Goal: Task Accomplishment & Management: Complete application form

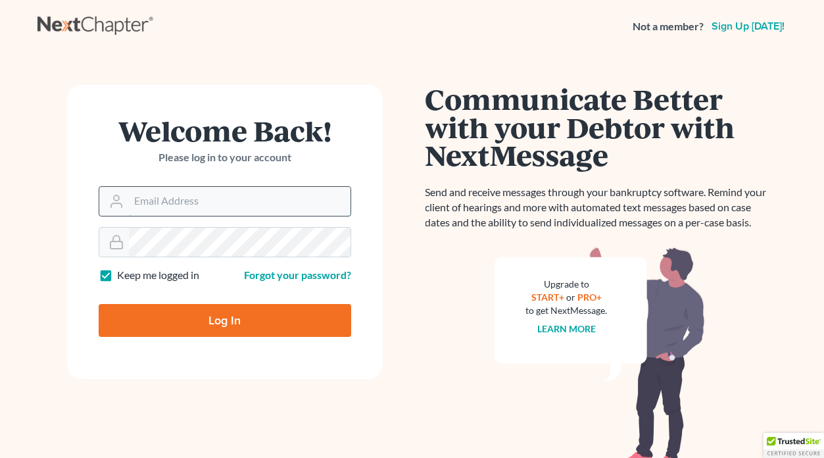
click at [186, 212] on input "Email Address" at bounding box center [240, 201] width 222 height 29
type input "DLgraves@bfhelaw.com"
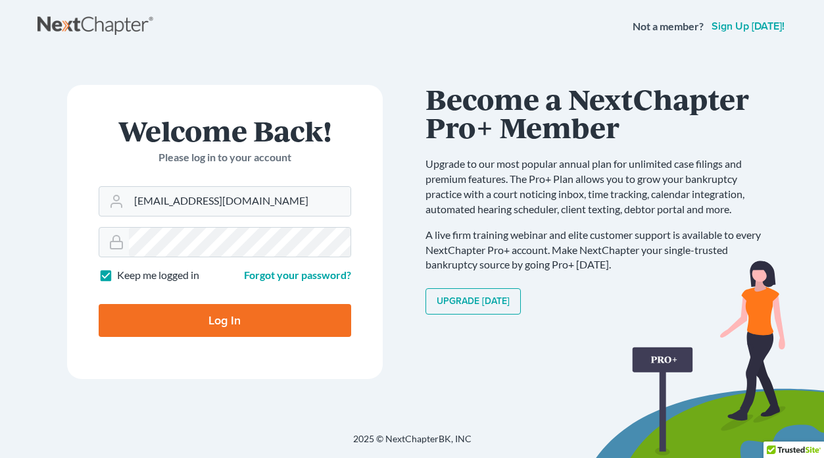
click at [237, 325] on input "Log In" at bounding box center [225, 320] width 253 height 33
type input "Thinking..."
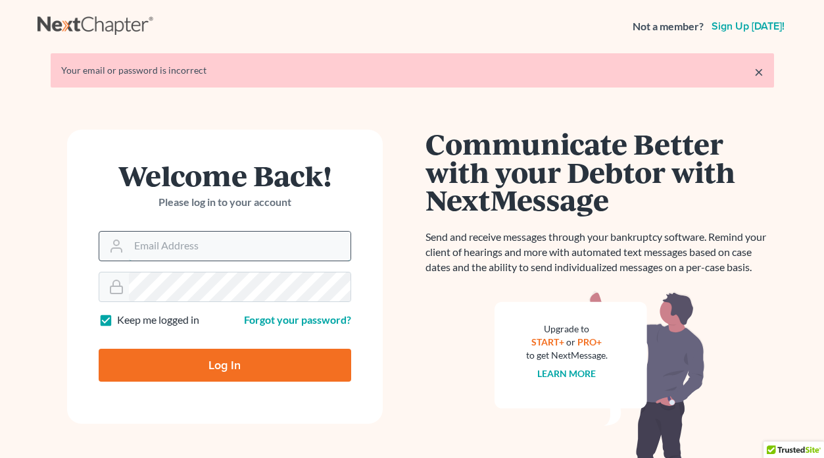
click at [210, 244] on input "Email Address" at bounding box center [240, 246] width 222 height 29
type input "[EMAIL_ADDRESS][DOMAIN_NAME]"
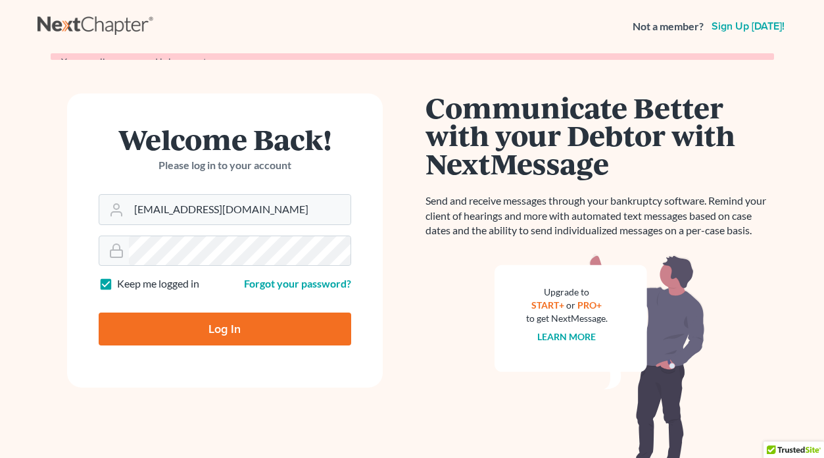
click at [270, 322] on input "Log In" at bounding box center [225, 329] width 253 height 33
type input "Thinking..."
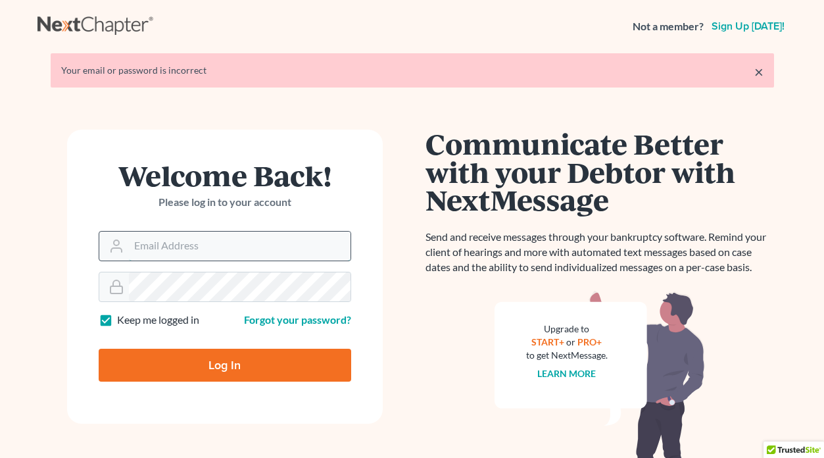
click at [214, 240] on input "Email Address" at bounding box center [240, 246] width 222 height 29
type input "DLgraves@bfhelaw.com"
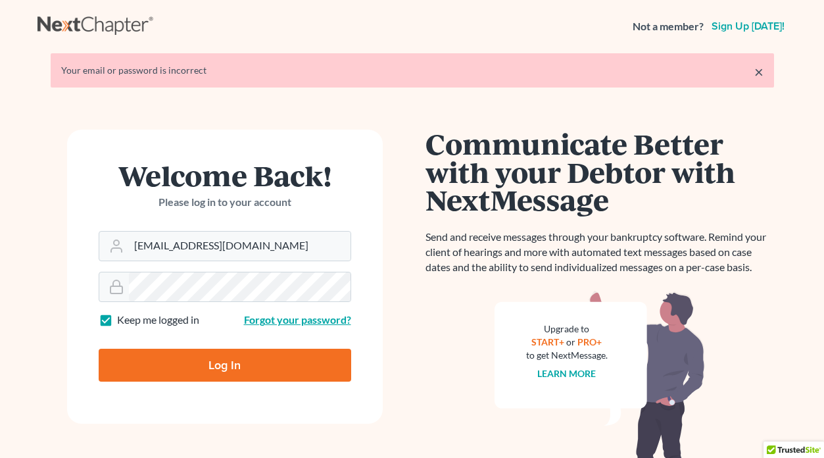
click at [258, 320] on link "Forgot your password?" at bounding box center [297, 319] width 107 height 13
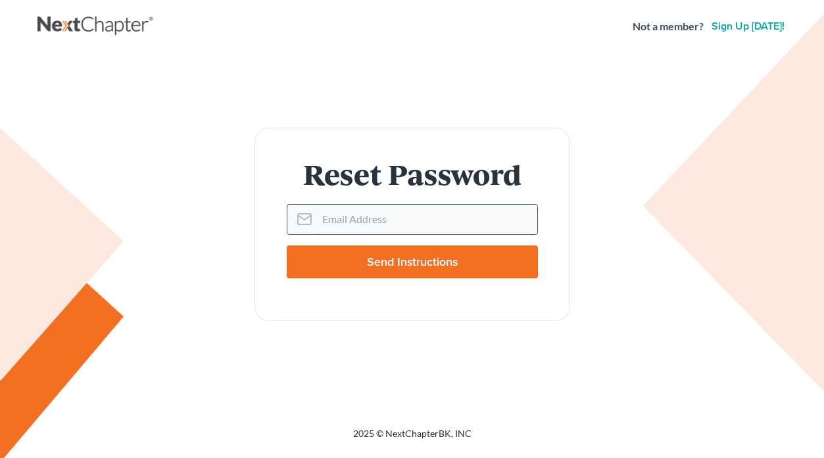
click at [345, 218] on input "Email Address" at bounding box center [427, 219] width 220 height 29
type input "dlgraves@bfhelaw.com"
click at [400, 261] on input "Send Instructions" at bounding box center [412, 261] width 251 height 33
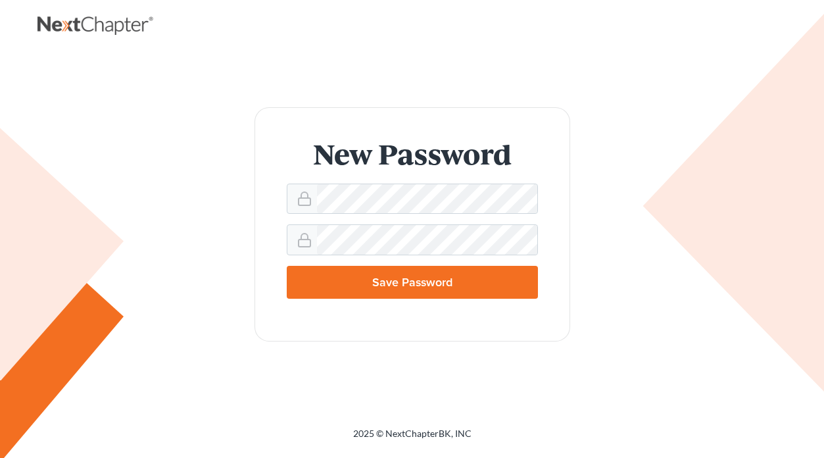
click at [391, 274] on input "Save Password" at bounding box center [412, 282] width 251 height 33
type input "Thinking..."
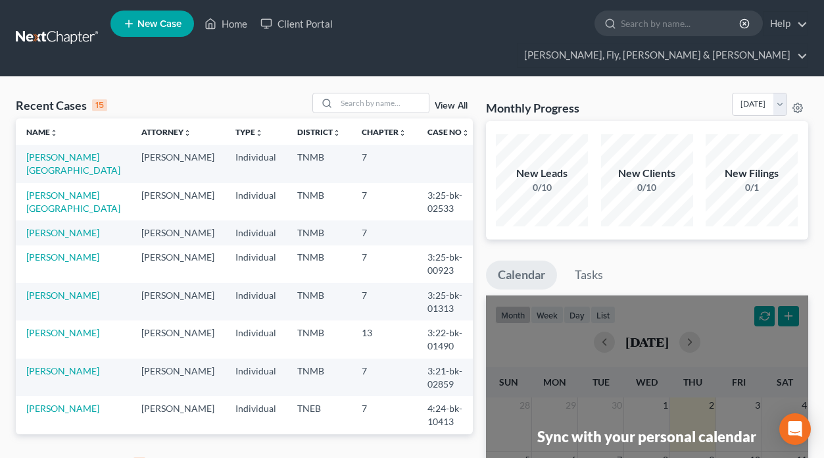
click at [157, 22] on span "New Case" at bounding box center [160, 24] width 44 height 10
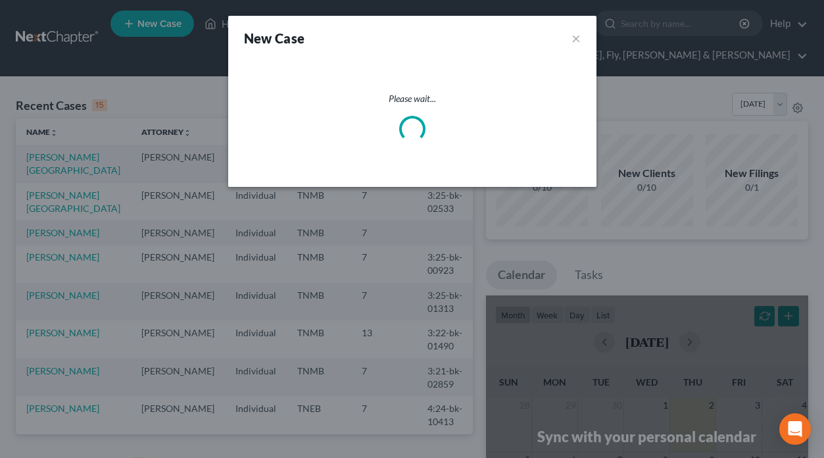
select select "75"
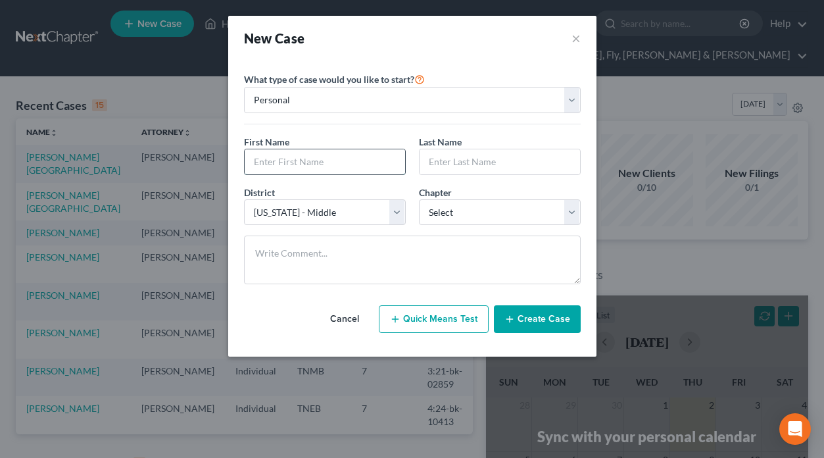
click at [278, 162] on input "text" at bounding box center [325, 161] width 161 height 25
type input "Keyera"
click at [452, 162] on input "text" at bounding box center [500, 161] width 161 height 25
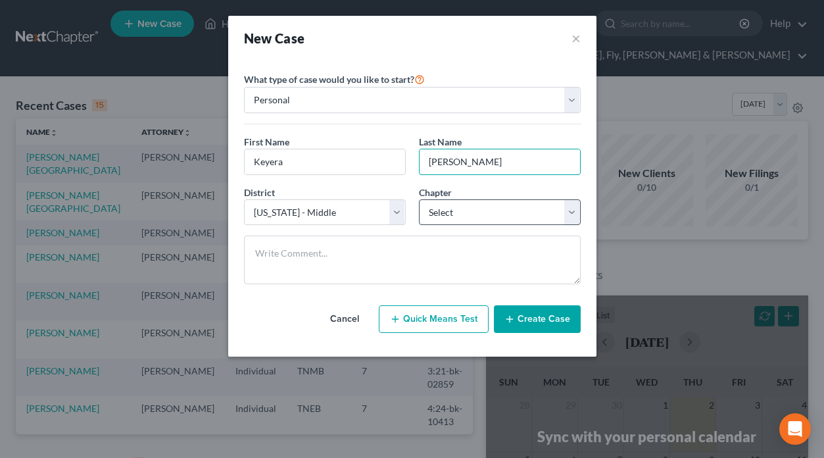
type input "Selmon"
click at [572, 209] on select "Select 7 11 12 13" at bounding box center [500, 212] width 162 height 26
select select "0"
click at [419, 199] on select "Select 7 11 12 13" at bounding box center [500, 212] width 162 height 26
click at [537, 315] on button "Create Case" at bounding box center [537, 319] width 87 height 28
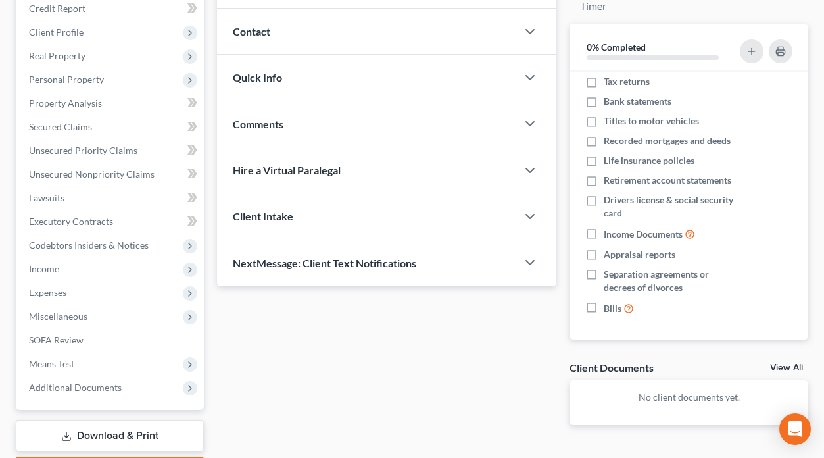
scroll to position [191, 0]
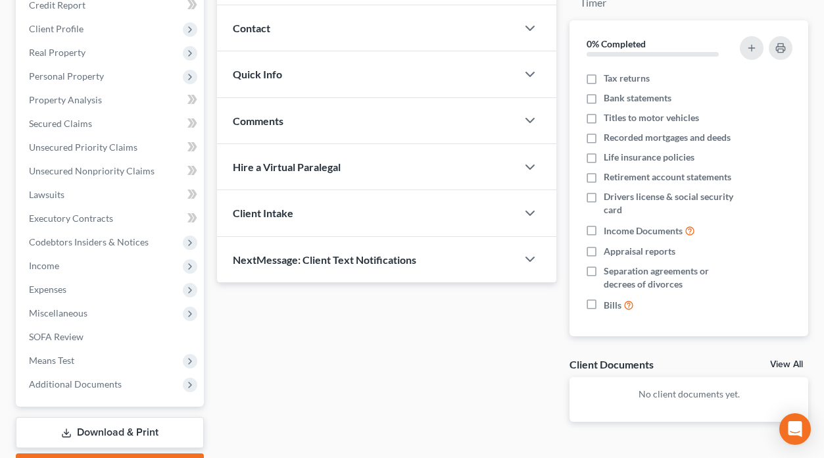
click at [656, 388] on p "No client documents yet." at bounding box center [689, 394] width 218 height 13
click at [780, 360] on link "View All" at bounding box center [786, 364] width 33 height 9
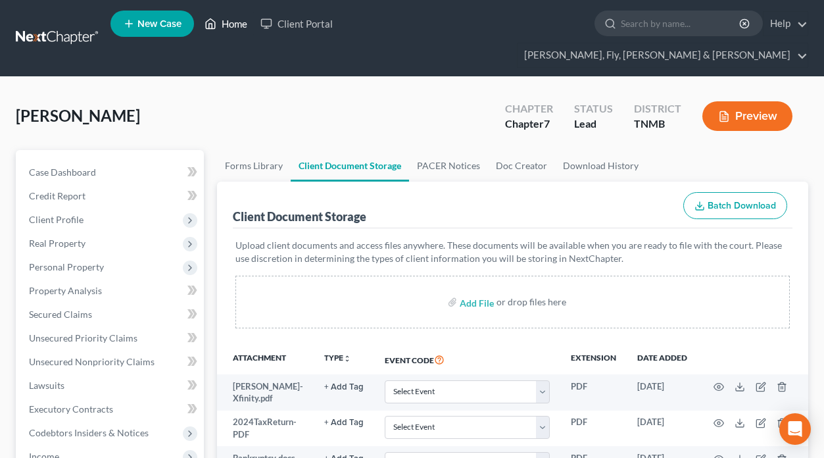
click at [239, 26] on link "Home" at bounding box center [226, 24] width 56 height 24
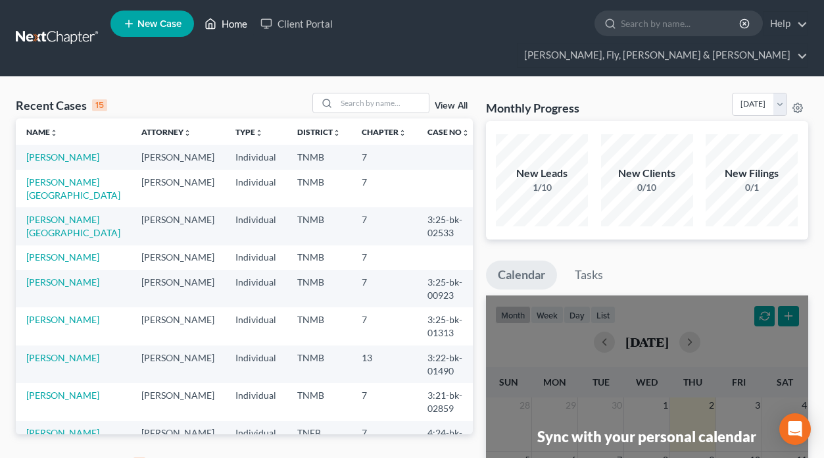
click at [235, 29] on link "Home" at bounding box center [226, 24] width 56 height 24
click at [234, 25] on link "Home" at bounding box center [226, 24] width 56 height 24
click at [764, 28] on link "Help" at bounding box center [786, 24] width 44 height 24
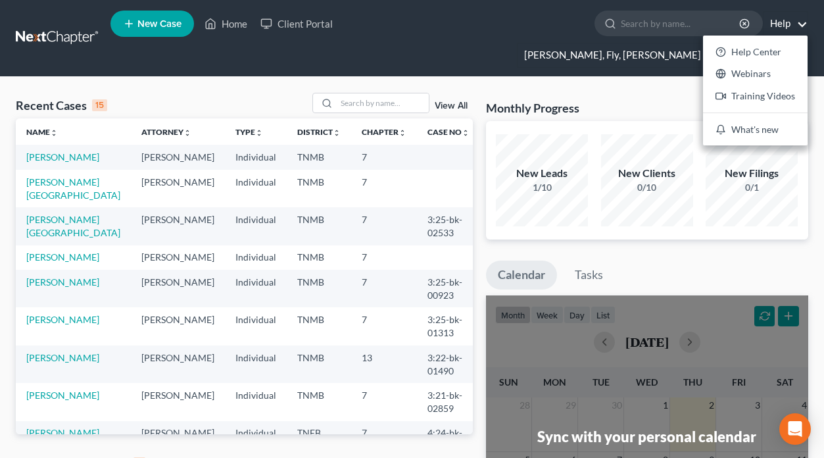
click at [690, 43] on link "Bulloch, Fly, Hornsby & Evans" at bounding box center [663, 55] width 290 height 24
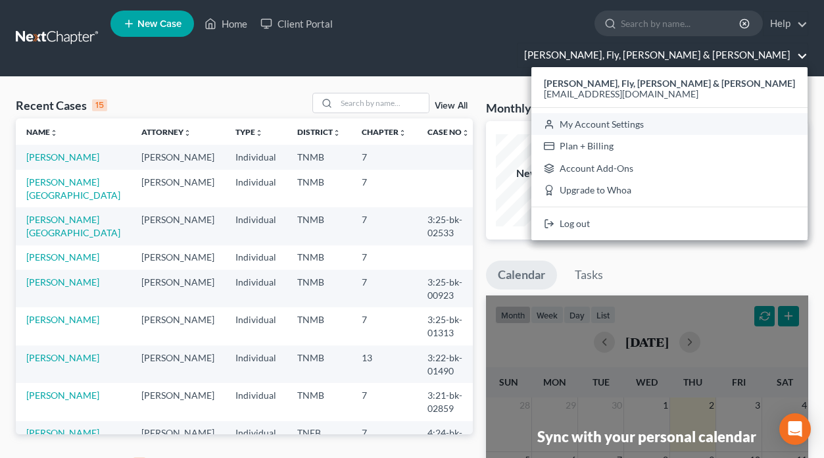
click at [705, 113] on link "My Account Settings" at bounding box center [670, 124] width 276 height 22
select select "75"
select select "23"
select select "44"
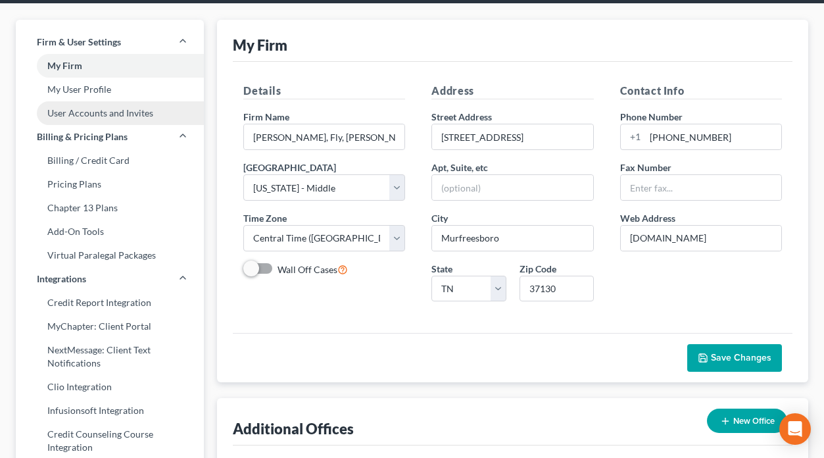
scroll to position [76, 0]
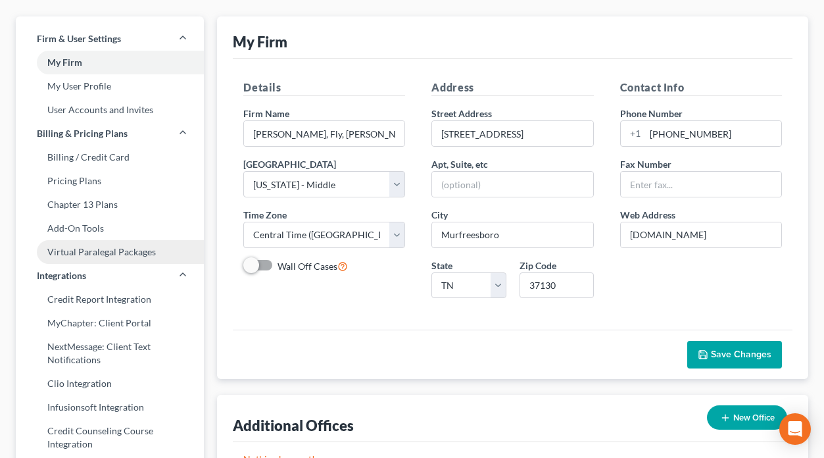
click at [109, 240] on link "Virtual Paralegal Packages" at bounding box center [110, 252] width 188 height 24
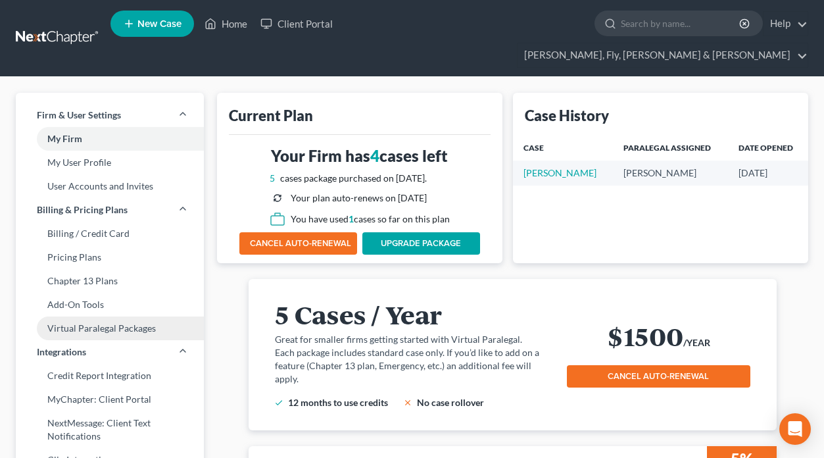
click at [95, 316] on link "Virtual Paralegal Packages" at bounding box center [110, 328] width 188 height 24
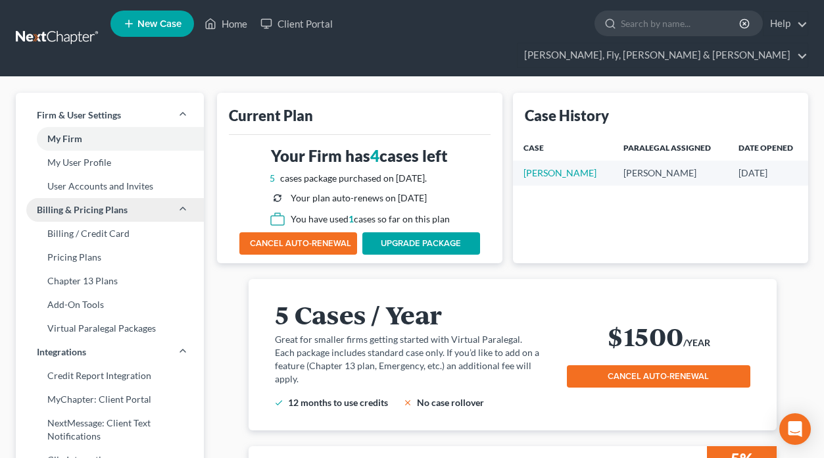
click at [184, 203] on icon at bounding box center [183, 208] width 11 height 11
click at [764, 28] on link "Help" at bounding box center [786, 24] width 44 height 24
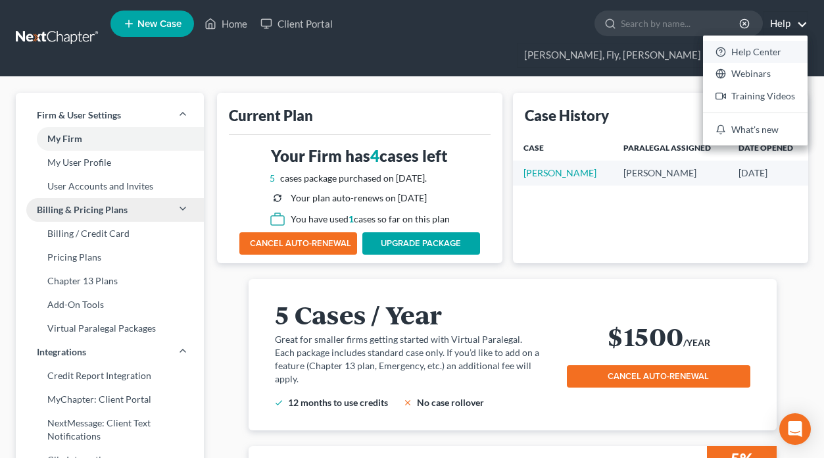
click at [703, 54] on link "Help Center" at bounding box center [755, 52] width 105 height 22
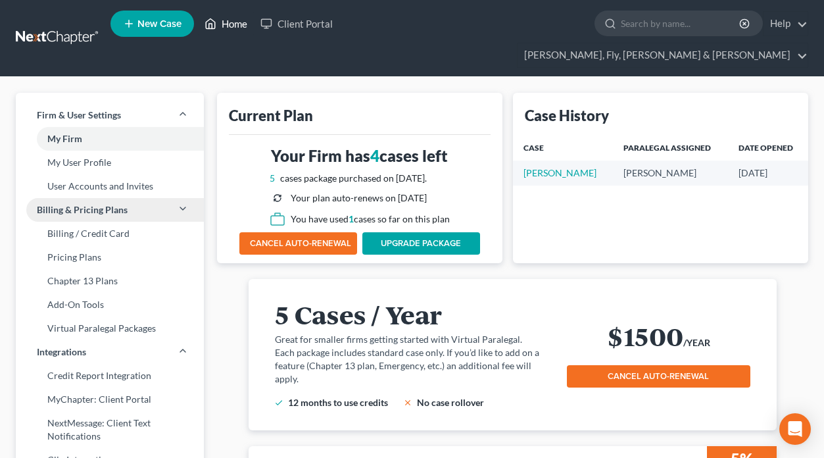
click at [231, 27] on link "Home" at bounding box center [226, 24] width 56 height 24
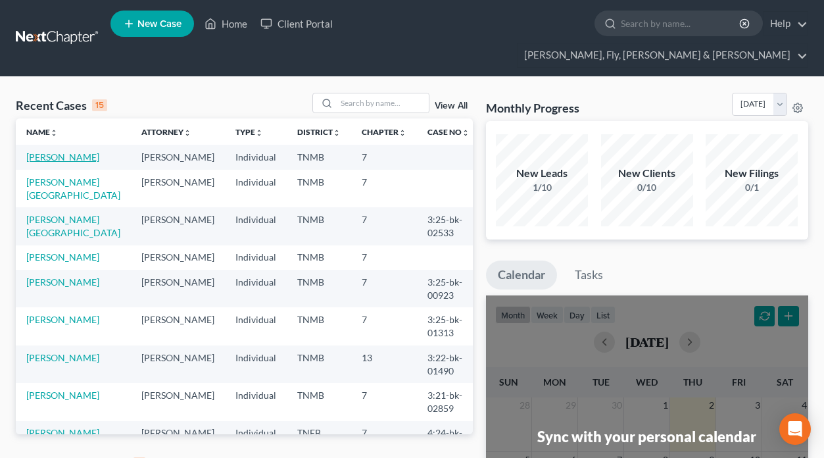
click at [59, 151] on link "Selmon, Keyera" at bounding box center [62, 156] width 73 height 11
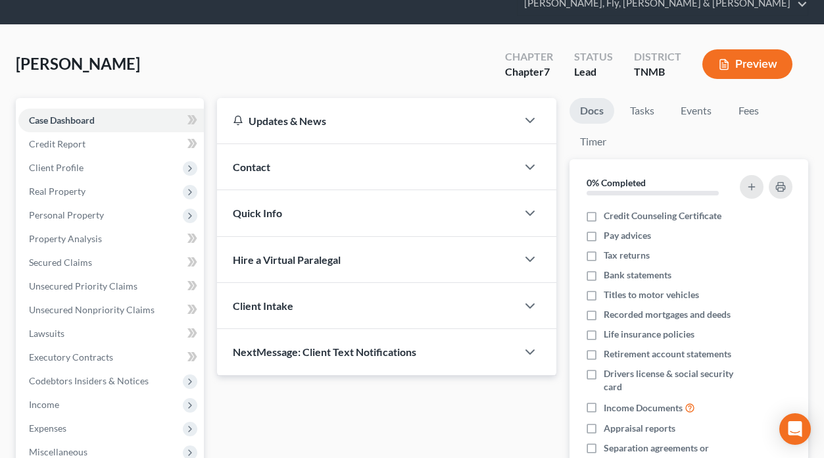
scroll to position [53, 0]
click at [525, 251] on icon "button" at bounding box center [530, 259] width 16 height 16
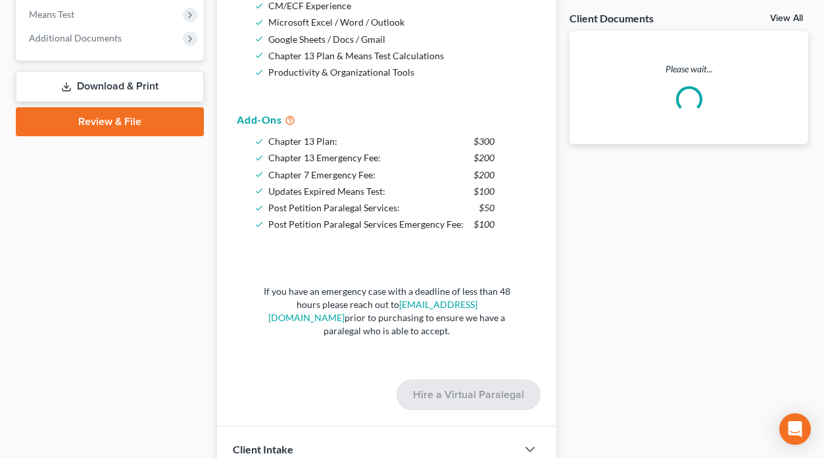
scroll to position [547, 0]
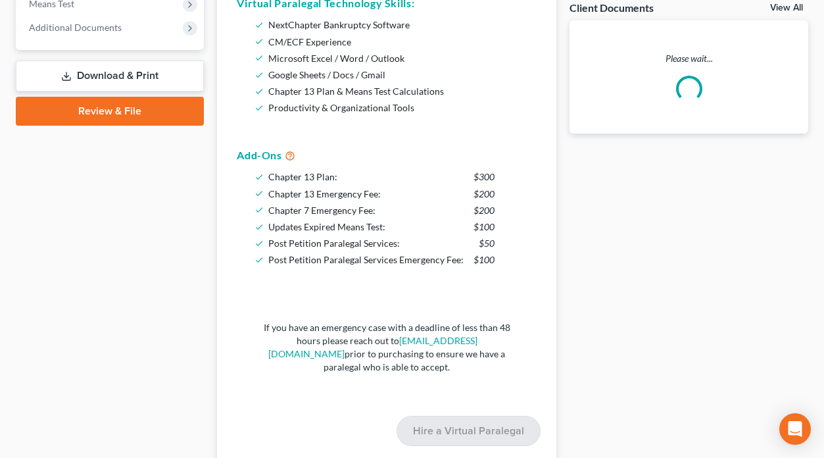
click at [484, 345] on div "If you have an emergency case with a deadline of less than 48 hours please reac…" at bounding box center [386, 353] width 321 height 126
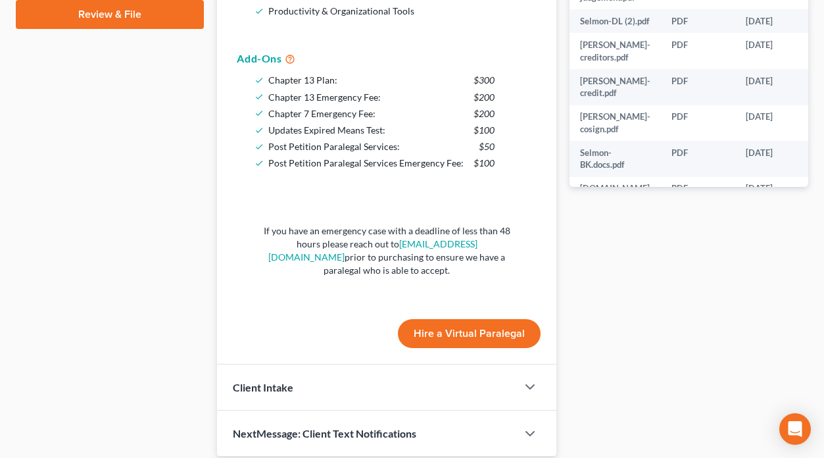
scroll to position [649, 0]
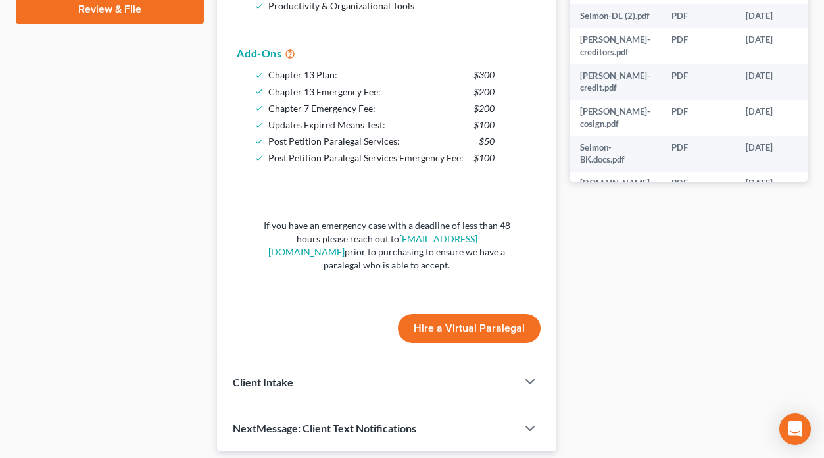
click at [486, 314] on button "Hire a Virtual Paralegal" at bounding box center [469, 328] width 143 height 29
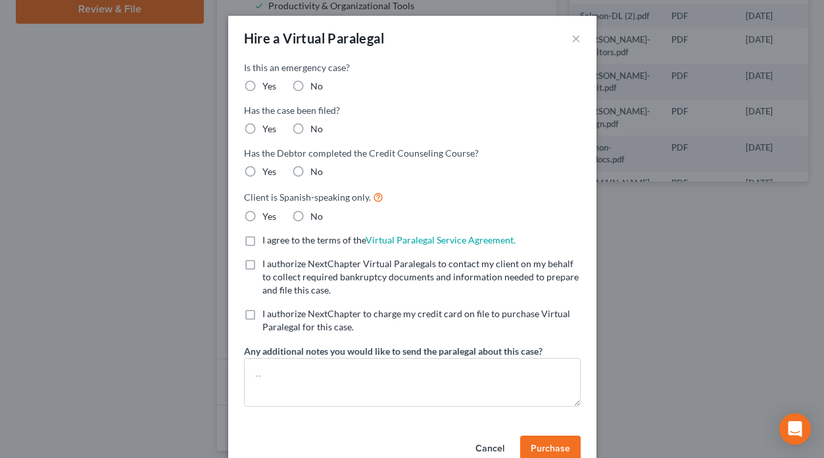
click at [311, 85] on label "No" at bounding box center [317, 86] width 13 height 13
click at [316, 85] on input "No" at bounding box center [320, 84] width 9 height 9
radio input "true"
click at [311, 127] on label "No" at bounding box center [317, 128] width 13 height 13
click at [316, 127] on input "No" at bounding box center [320, 126] width 9 height 9
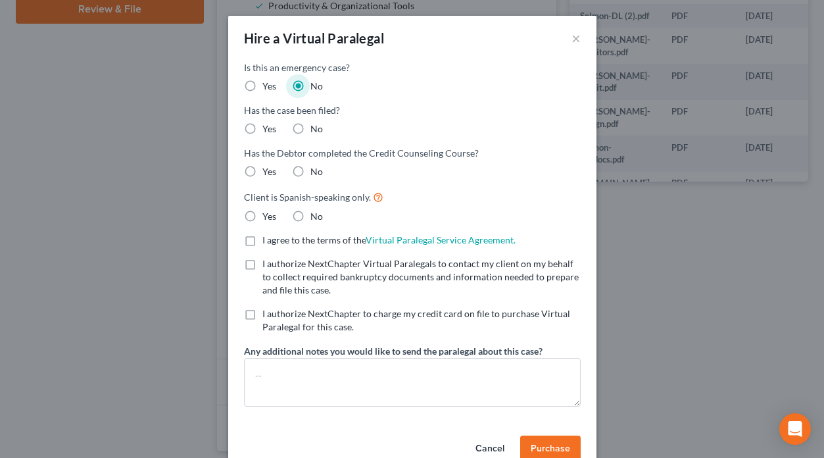
radio input "true"
click at [311, 169] on label "No" at bounding box center [317, 171] width 13 height 13
click at [316, 169] on input "No" at bounding box center [320, 169] width 9 height 9
radio input "true"
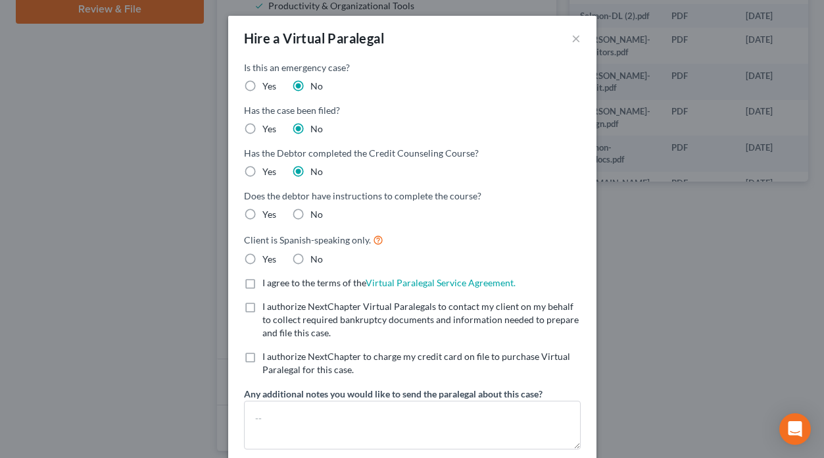
click at [263, 213] on label "Yes" at bounding box center [270, 214] width 14 height 13
click at [268, 213] on input "Yes" at bounding box center [272, 212] width 9 height 9
radio input "true"
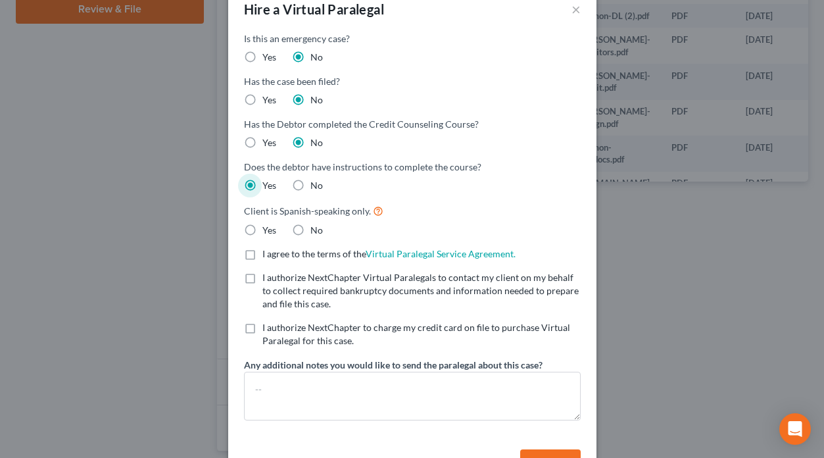
scroll to position [31, 0]
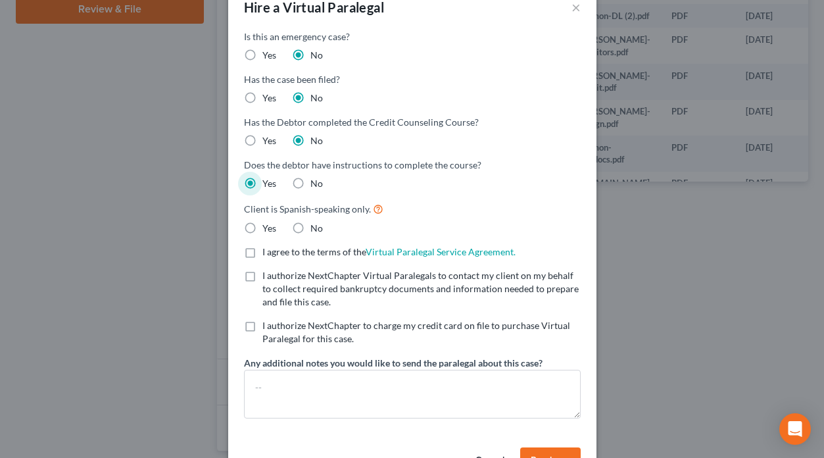
click at [311, 228] on label "No" at bounding box center [317, 228] width 13 height 13
click at [316, 228] on input "No" at bounding box center [320, 226] width 9 height 9
radio input "true"
click at [263, 251] on label "I agree to the terms of the Virtual Paralegal Service Agreement. (Updates have …" at bounding box center [389, 251] width 253 height 13
click at [268, 251] on input "I agree to the terms of the Virtual Paralegal Service Agreement. (Updates have …" at bounding box center [272, 249] width 9 height 9
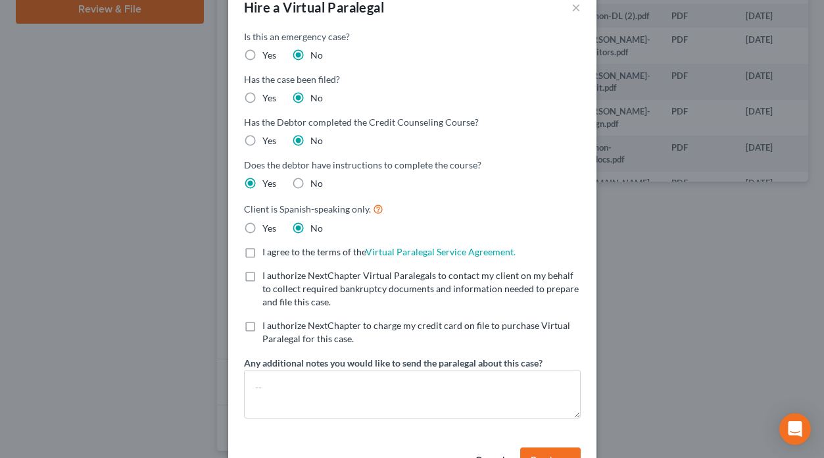
checkbox input "true"
click at [263, 277] on label "I authorize NextChapter Virtual Paralegals to contact my client on my behalf to…" at bounding box center [422, 288] width 318 height 39
click at [268, 277] on input "I authorize NextChapter Virtual Paralegals to contact my client on my behalf to…" at bounding box center [272, 273] width 9 height 9
checkbox input "true"
click at [263, 327] on label "I authorize NextChapter to charge my credit card on file to purchase Virtual Pa…" at bounding box center [422, 332] width 318 height 26
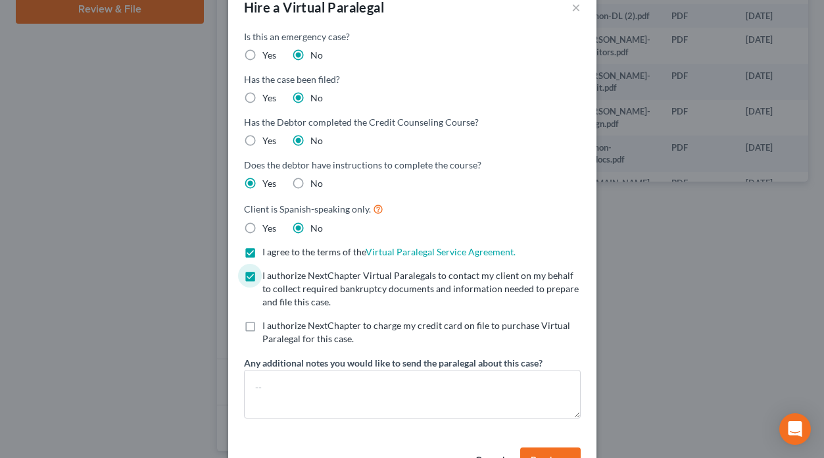
click at [268, 327] on input "I authorize NextChapter to charge my credit card on file to purchase Virtual Pa…" at bounding box center [272, 323] width 9 height 9
checkbox input "true"
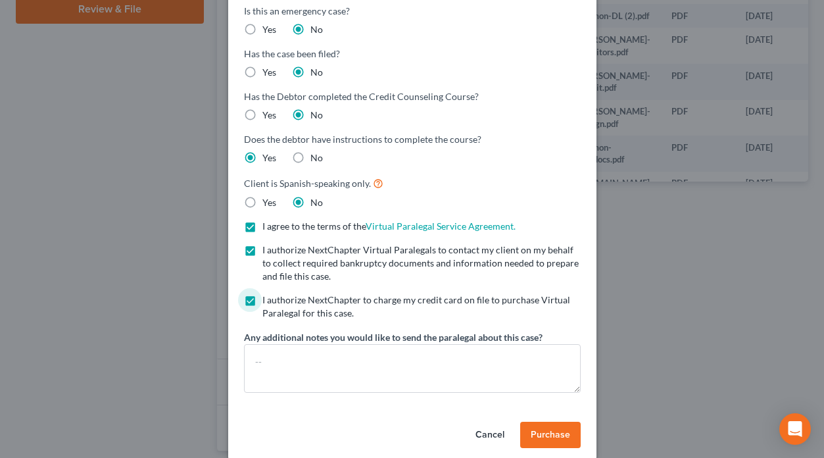
scroll to position [72, 0]
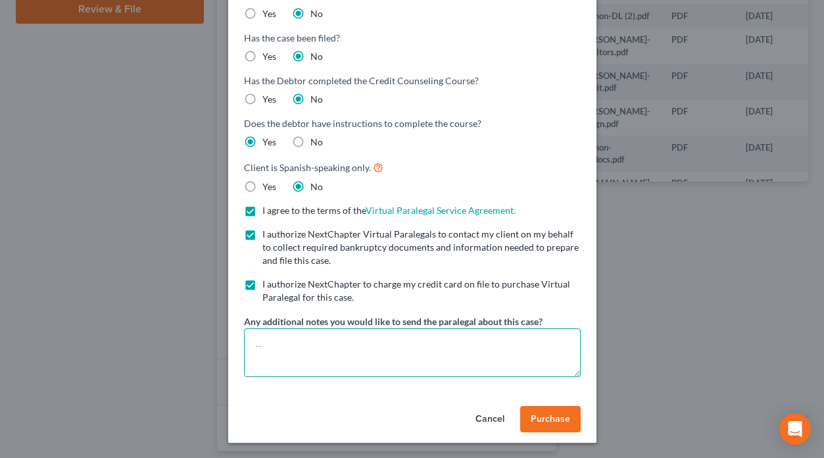
click at [293, 339] on textarea at bounding box center [412, 352] width 337 height 49
type textarea "Shari Taylor"
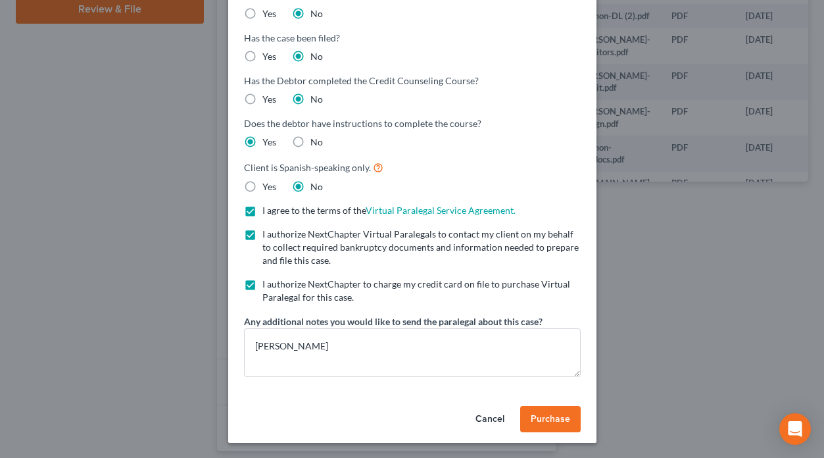
click at [565, 423] on span "Purchase" at bounding box center [550, 418] width 39 height 11
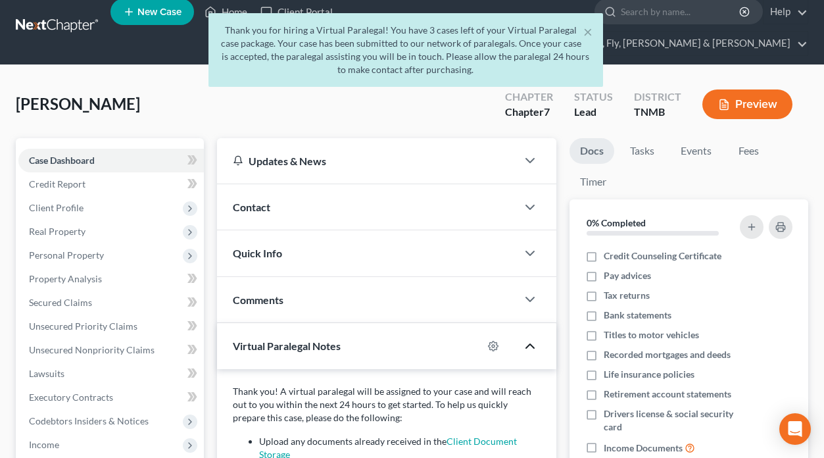
scroll to position [0, 0]
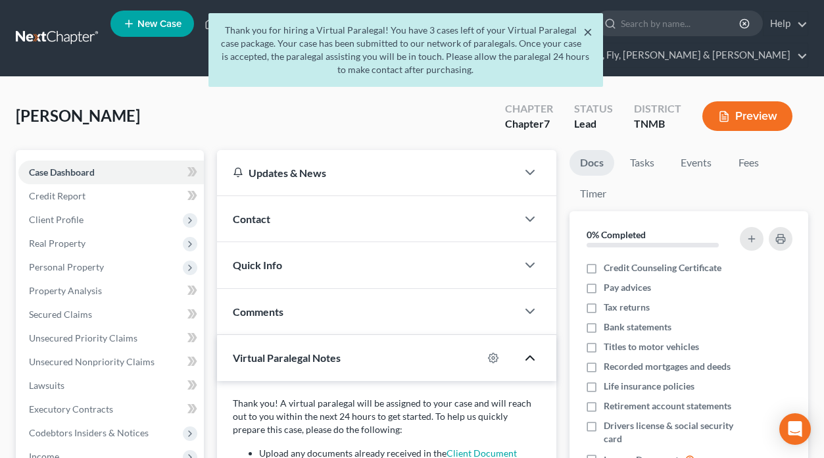
click at [591, 33] on button "×" at bounding box center [588, 32] width 9 height 16
